Goal: Check status: Check status

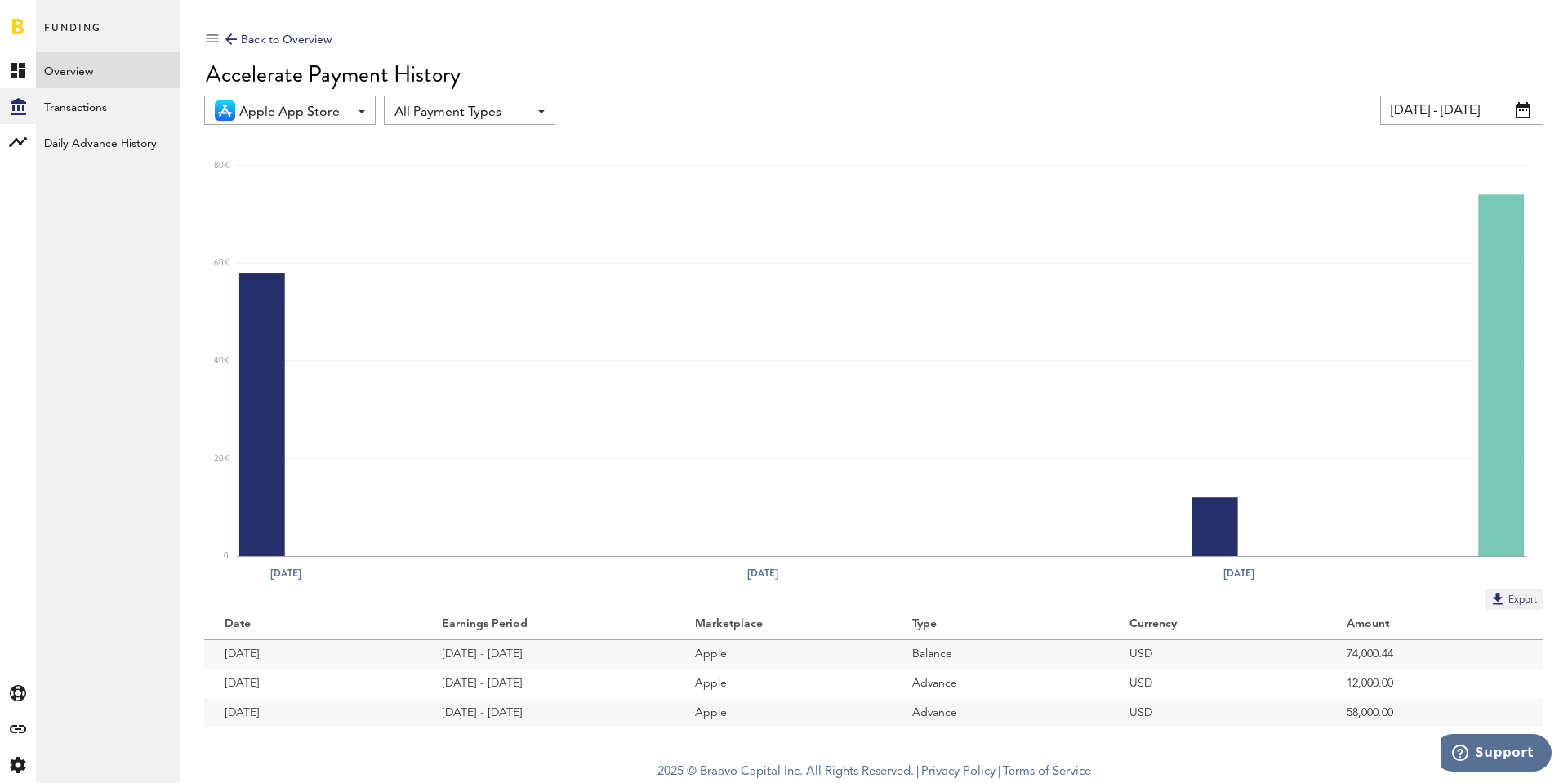
click at [70, 73] on link "Overview" at bounding box center [108, 69] width 144 height 36
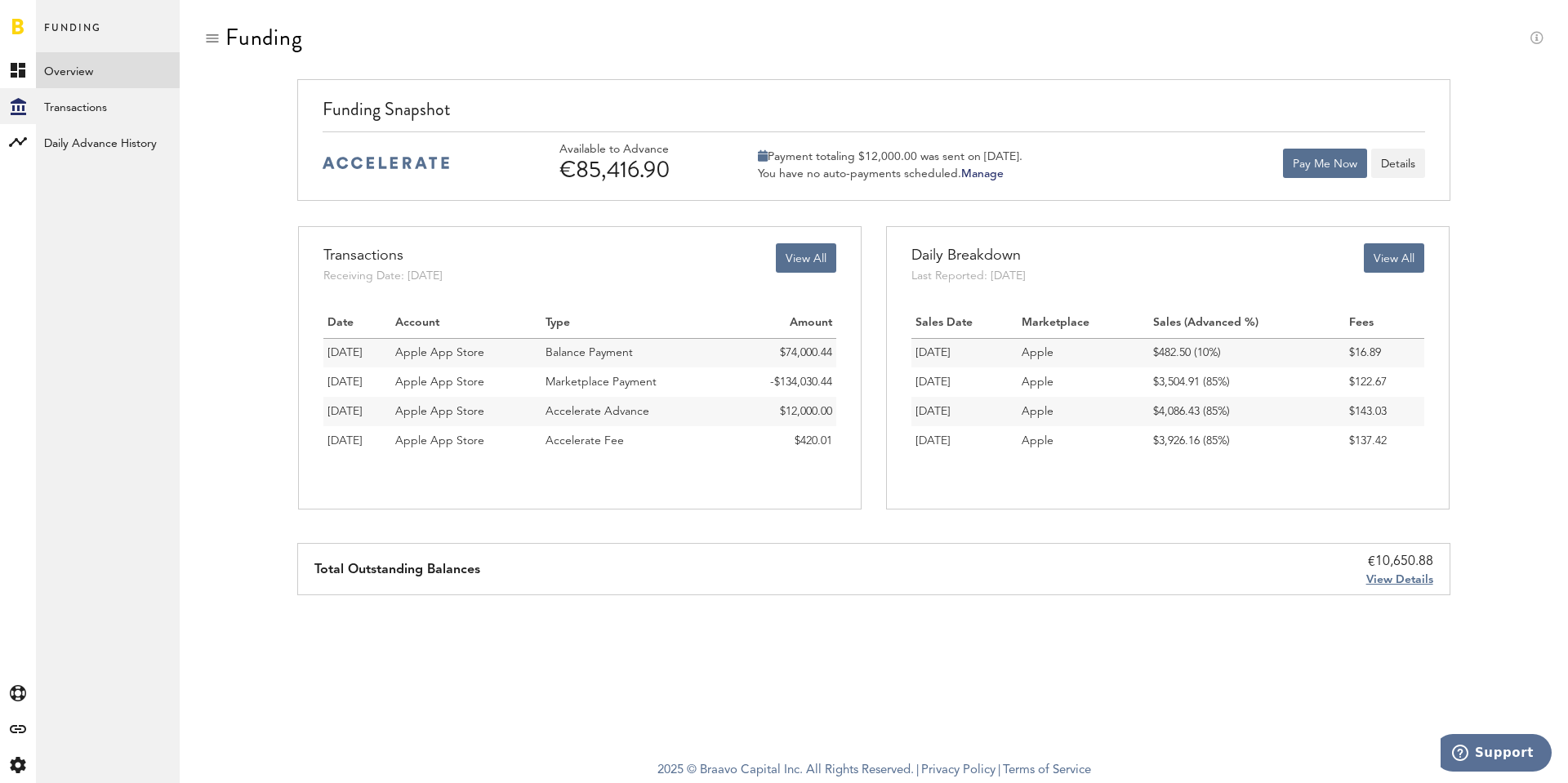
click at [672, 376] on td "Marketplace Payment" at bounding box center [633, 382] width 185 height 29
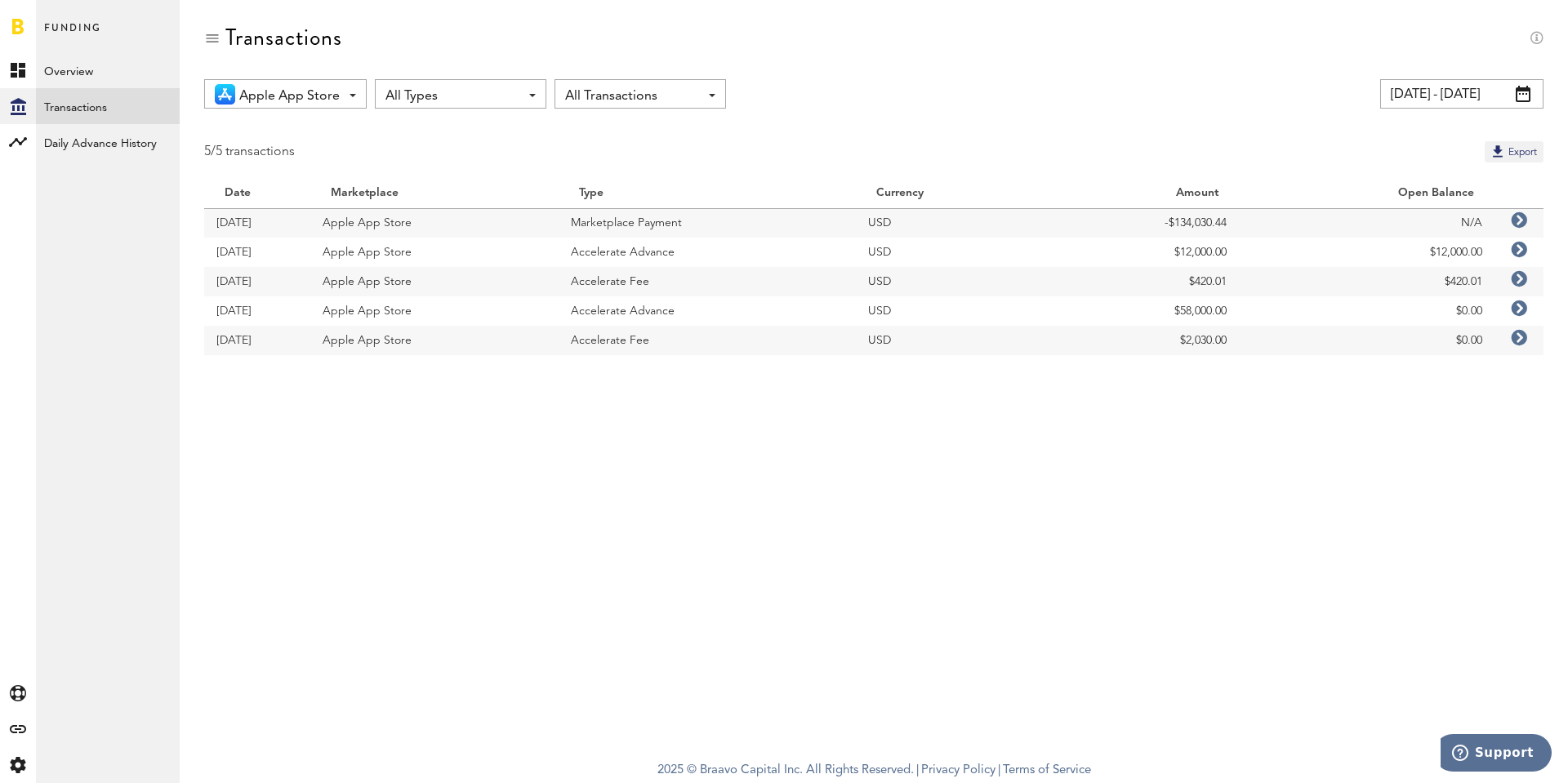
click at [1520, 221] on icon at bounding box center [1518, 220] width 17 height 17
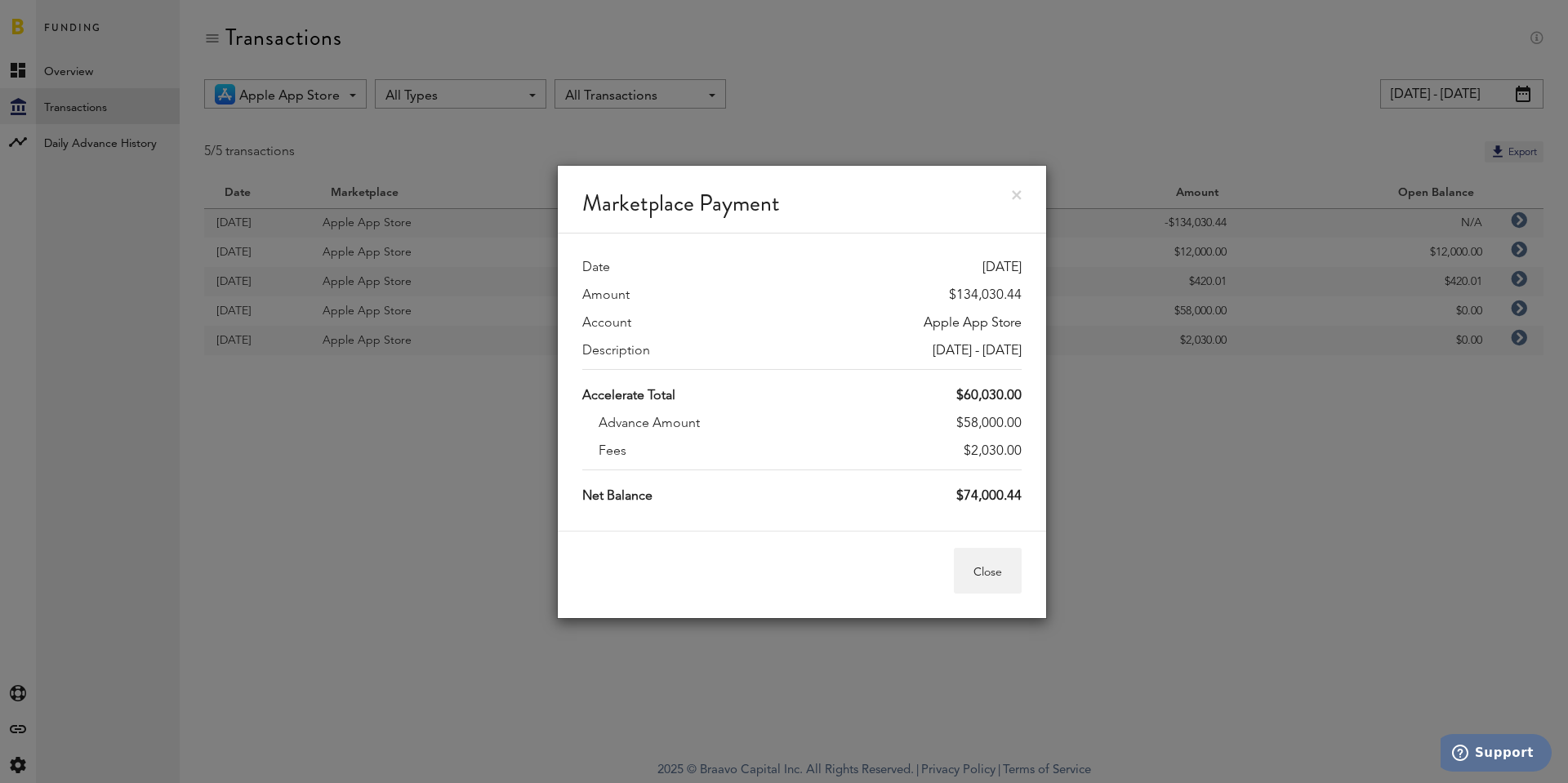
click at [1017, 192] on link at bounding box center [1017, 195] width 10 height 10
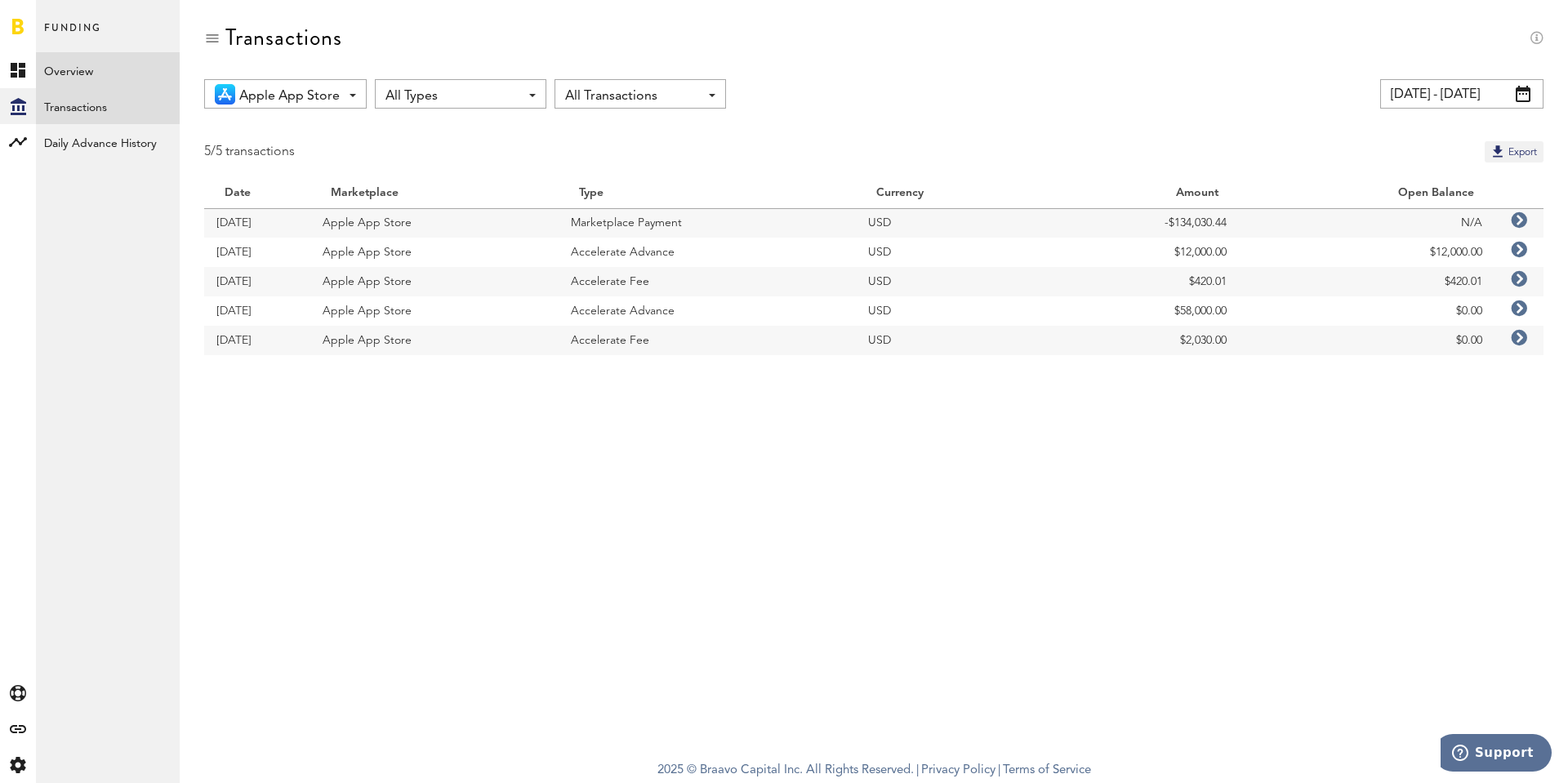
click at [106, 62] on link "Overview" at bounding box center [108, 69] width 144 height 36
